Goal: Information Seeking & Learning: Learn about a topic

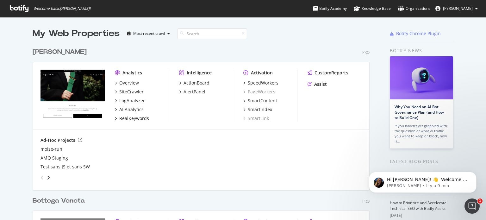
click at [127, 82] on div "Overview" at bounding box center [129, 83] width 20 height 6
